Goal: Check status

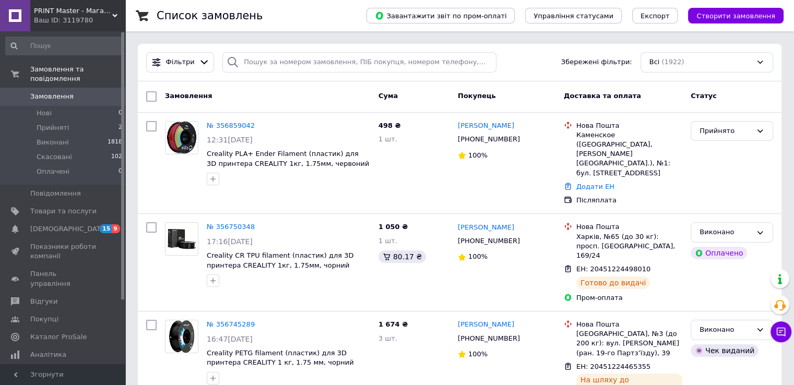
click at [19, 12] on link at bounding box center [15, 15] width 30 height 31
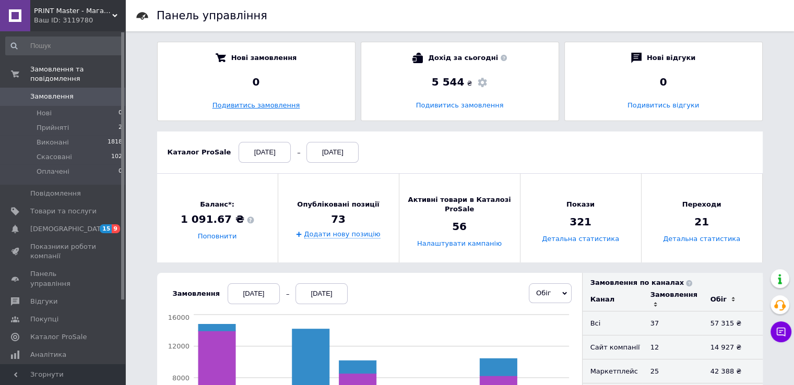
click at [250, 105] on link "Подивитись замовлення" at bounding box center [256, 105] width 88 height 8
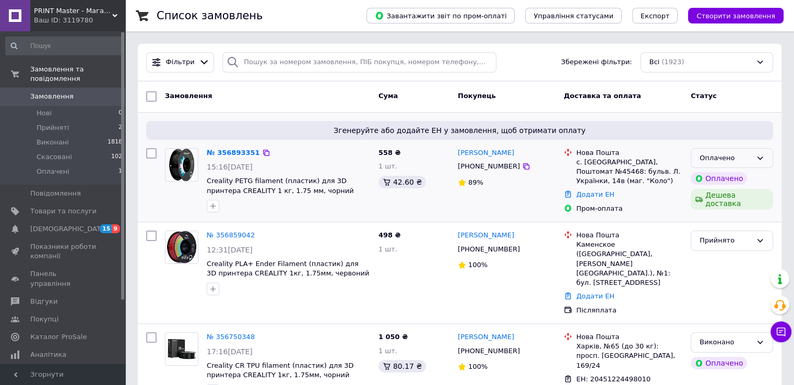
click at [759, 159] on icon at bounding box center [759, 158] width 8 height 8
click at [719, 179] on li "Прийнято" at bounding box center [731, 179] width 81 height 19
